Goal: Task Accomplishment & Management: Manage account settings

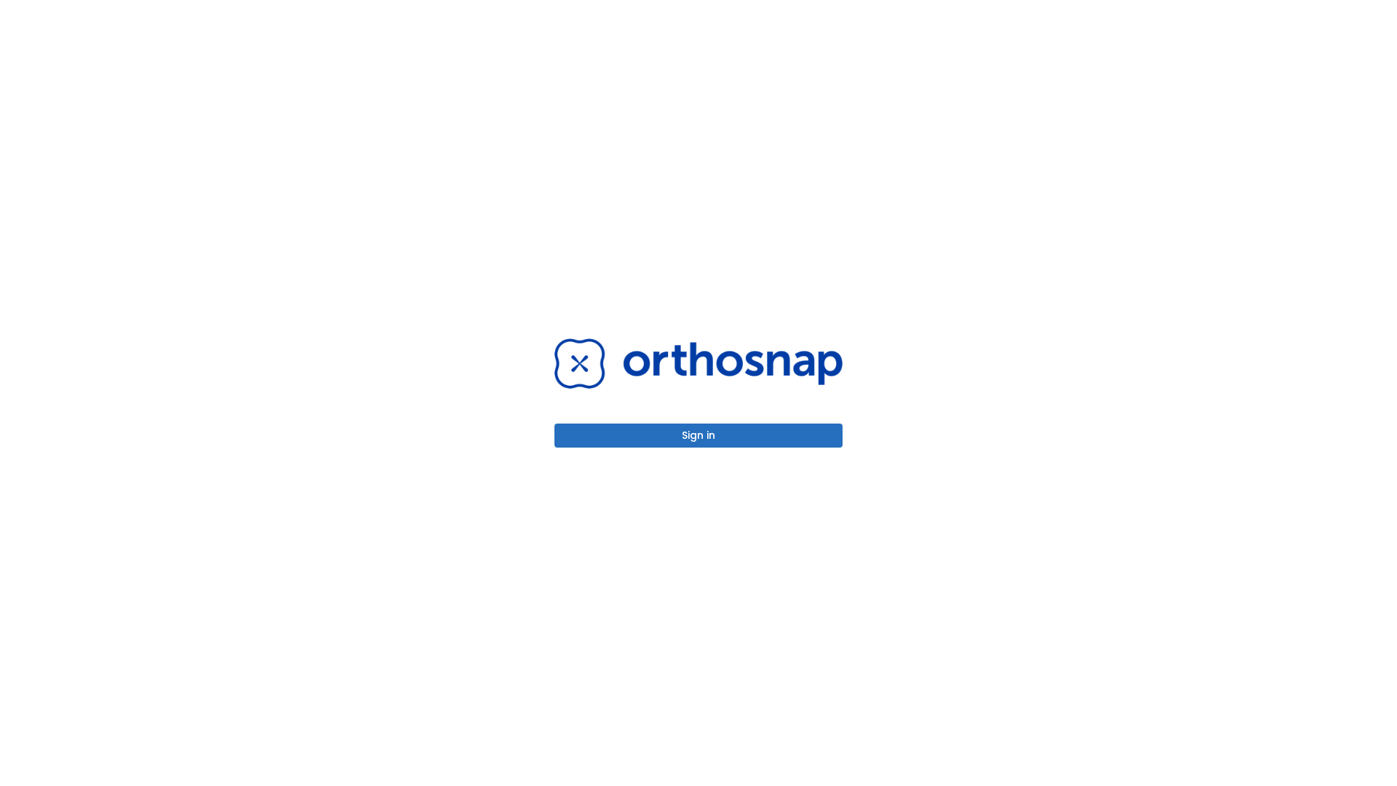
click at [698, 435] on button "Sign in" at bounding box center [698, 435] width 288 height 24
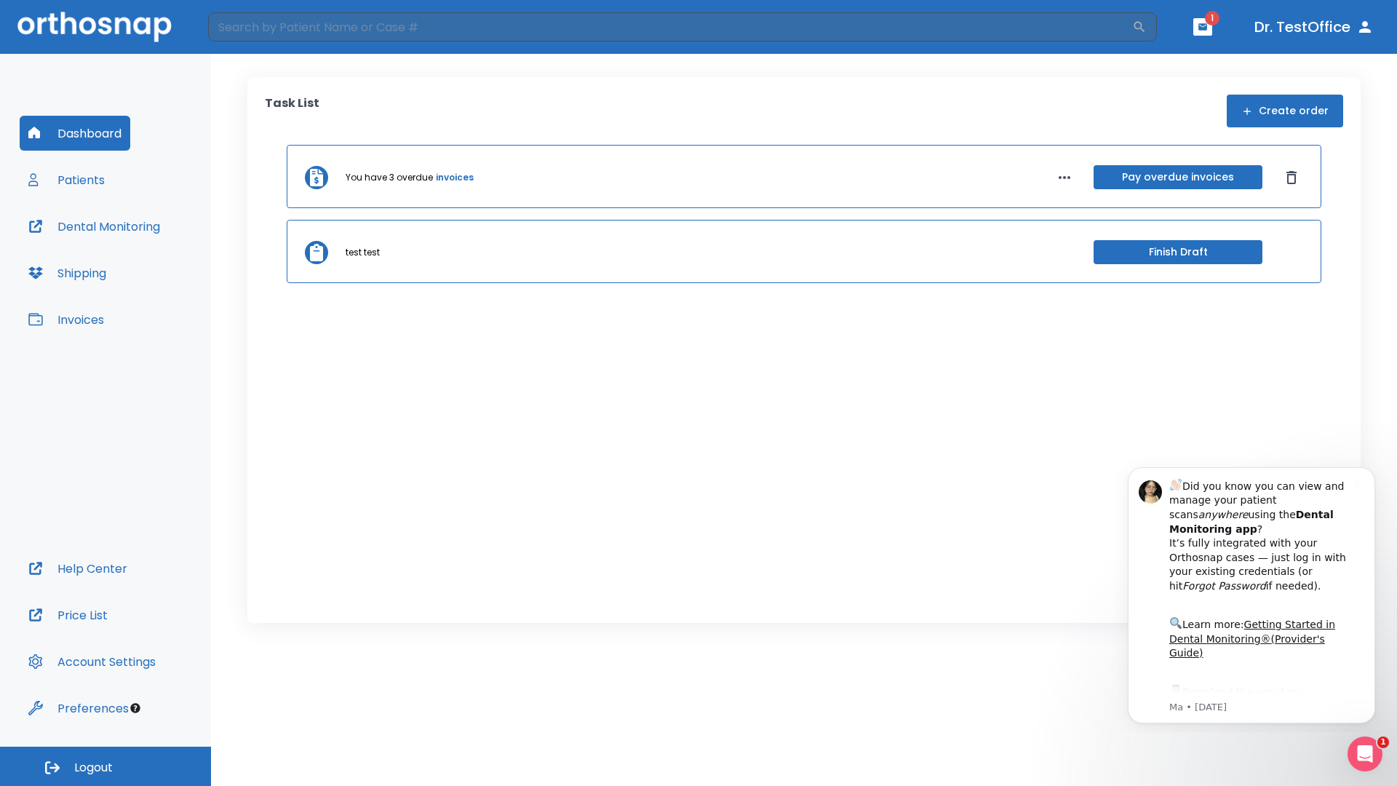
click at [106, 766] on span "Logout" at bounding box center [93, 768] width 39 height 16
